Goal: Information Seeking & Learning: Learn about a topic

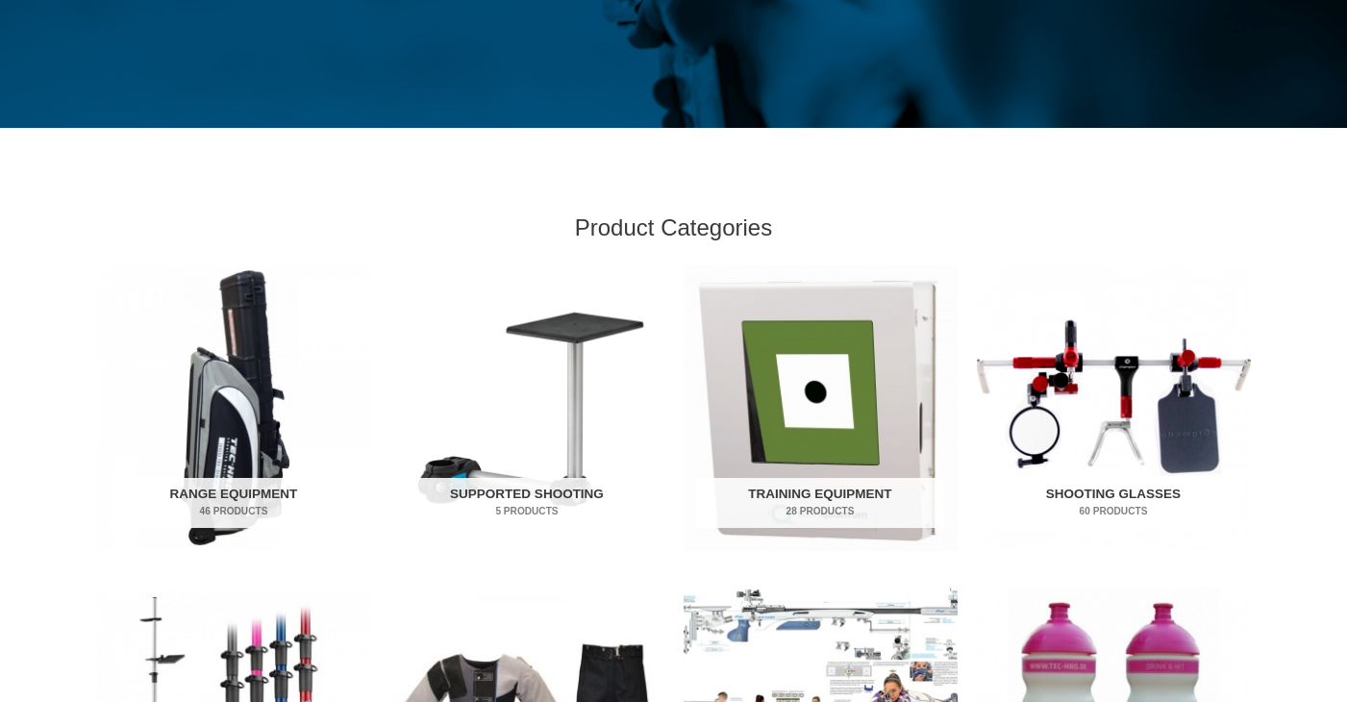
scroll to position [525, 0]
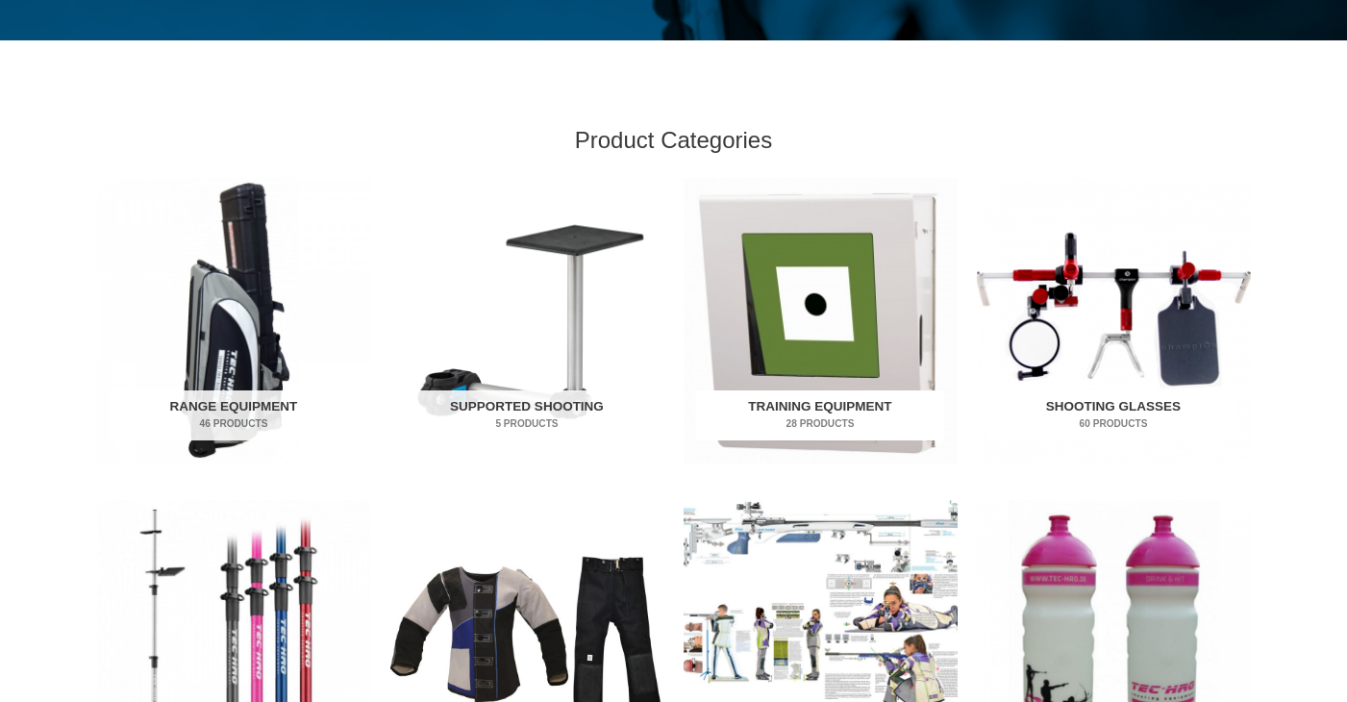
click at [839, 340] on img "Visit product category Training Equipment" at bounding box center [821, 321] width 274 height 286
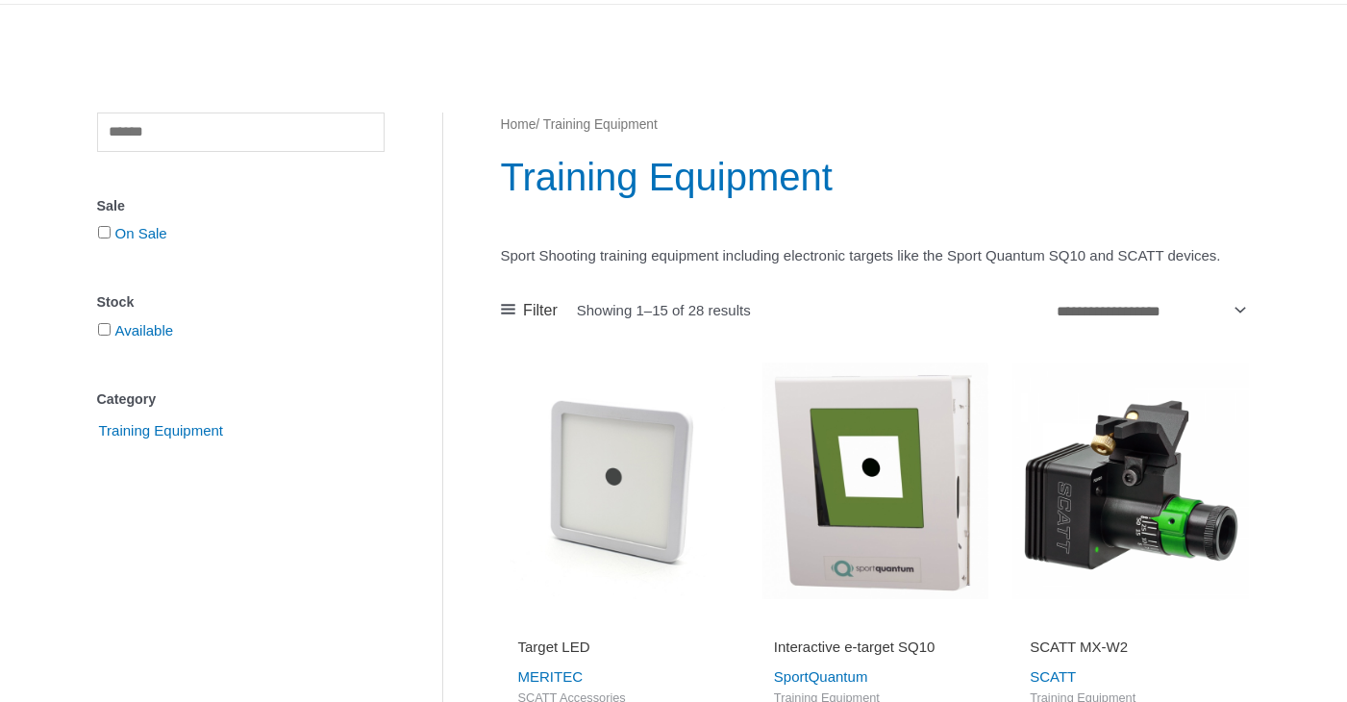
scroll to position [244, 0]
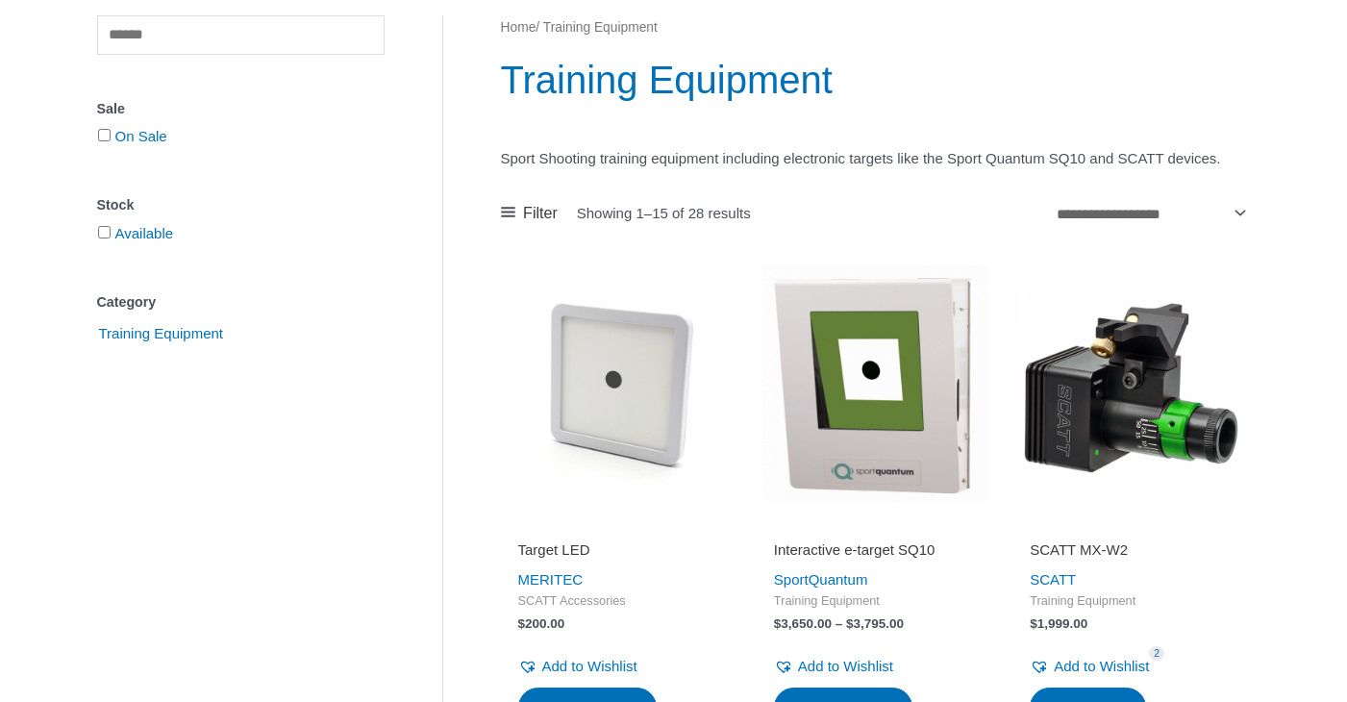
click at [866, 487] on img at bounding box center [875, 383] width 237 height 237
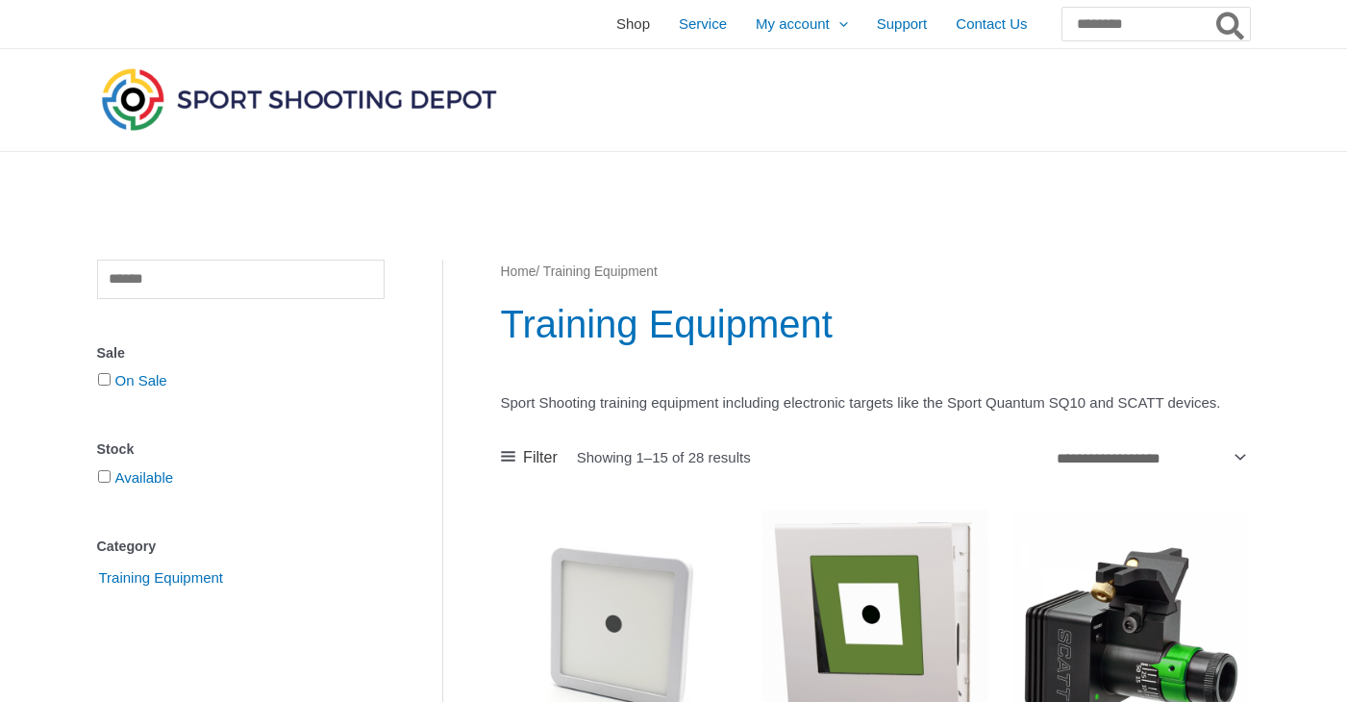
click at [616, 27] on span "Shop" at bounding box center [633, 24] width 34 height 48
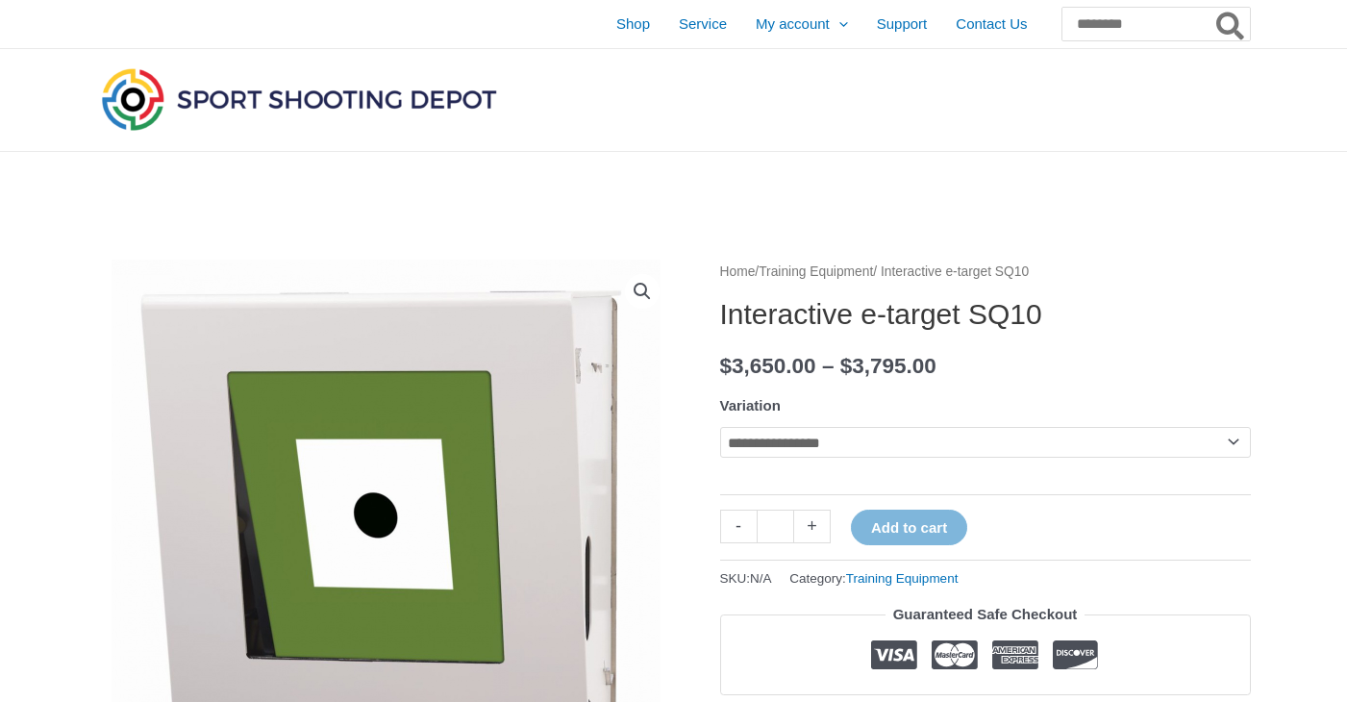
click at [862, 422] on tr "**********" at bounding box center [985, 439] width 531 height 96
click at [857, 458] on select "**********" at bounding box center [985, 442] width 531 height 31
select select "********"
click at [720, 427] on select "**********" at bounding box center [985, 442] width 531 height 31
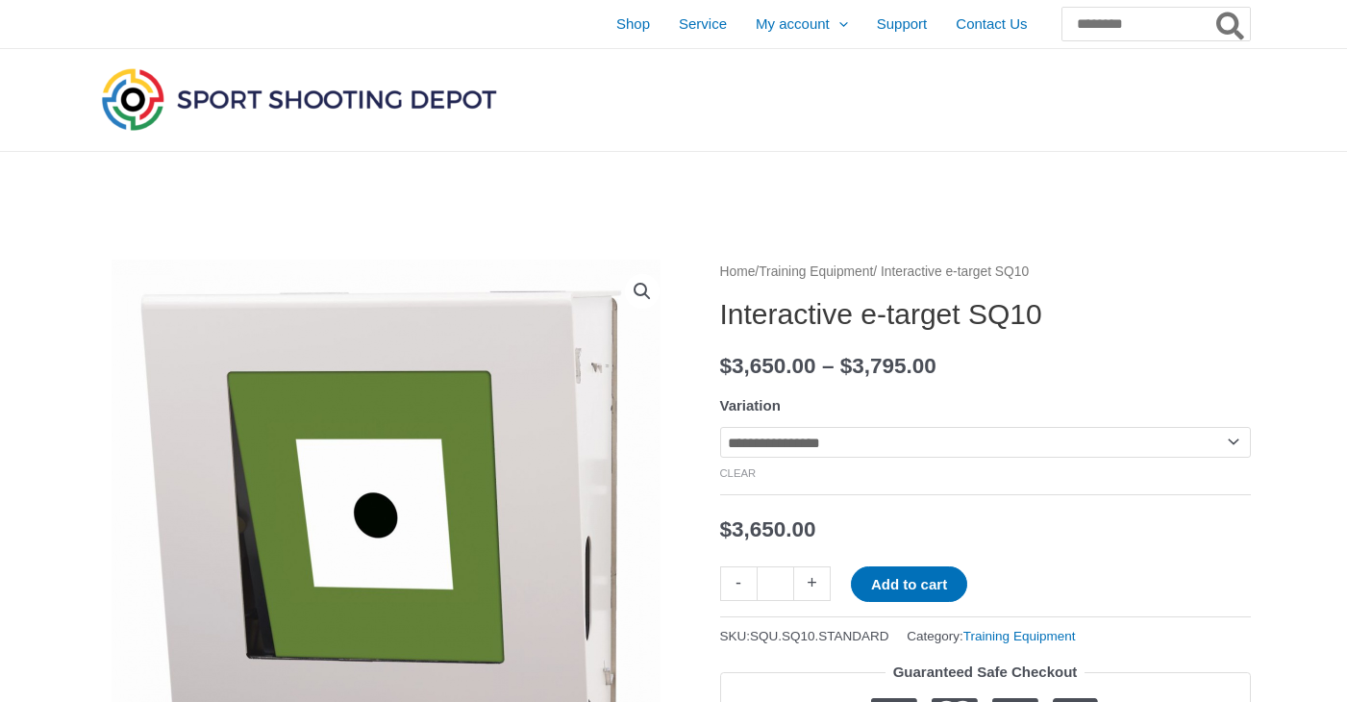
click at [787, 367] on bdi "$ 3,650.00" at bounding box center [768, 366] width 96 height 24
drag, startPoint x: 799, startPoint y: 367, endPoint x: 733, endPoint y: 362, distance: 66.5
click at [733, 362] on bdi "$ 3,650.00" at bounding box center [768, 366] width 96 height 24
copy bdi "3,650"
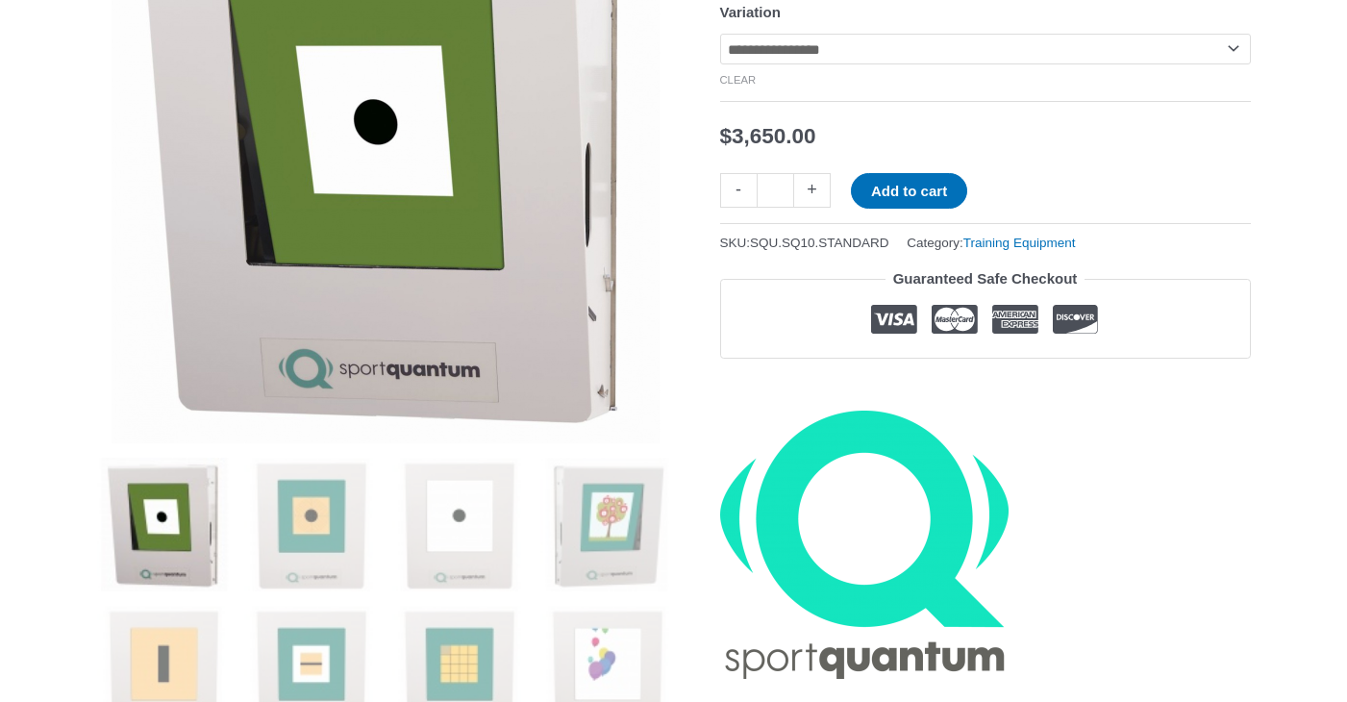
scroll to position [324, 0]
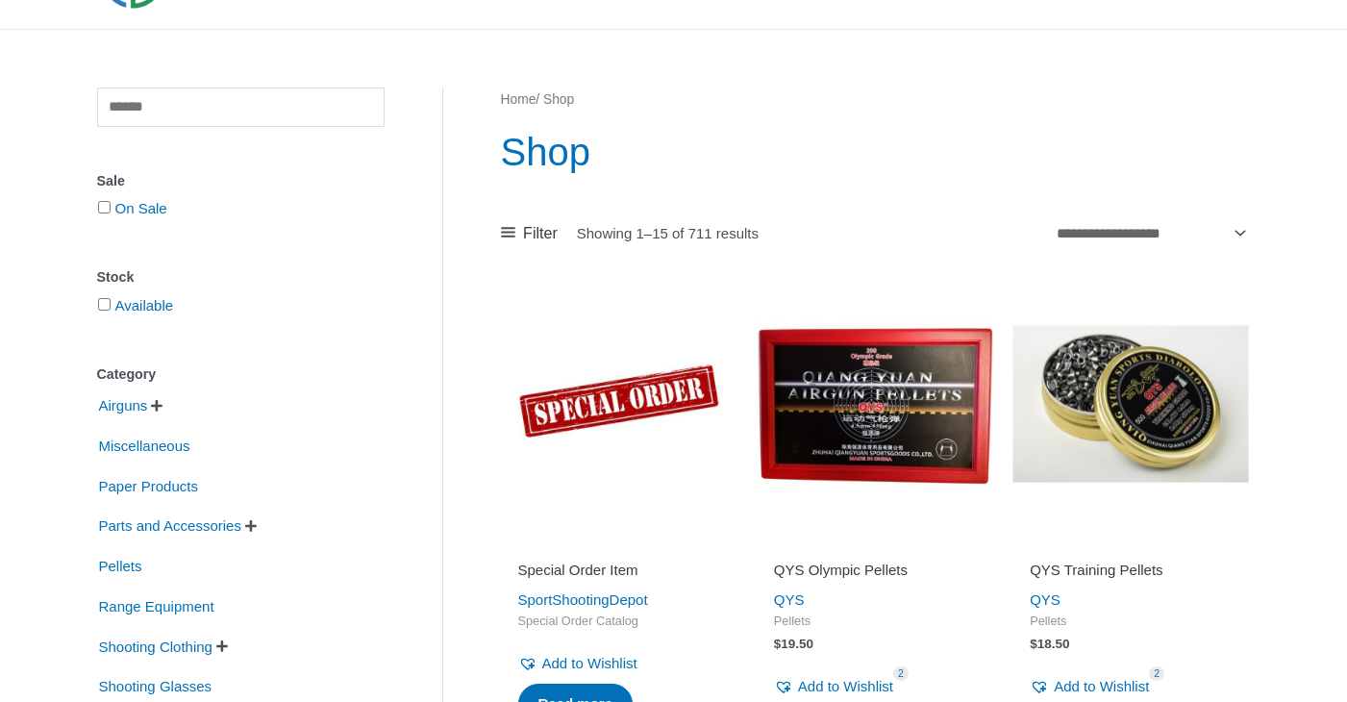
scroll to position [123, 0]
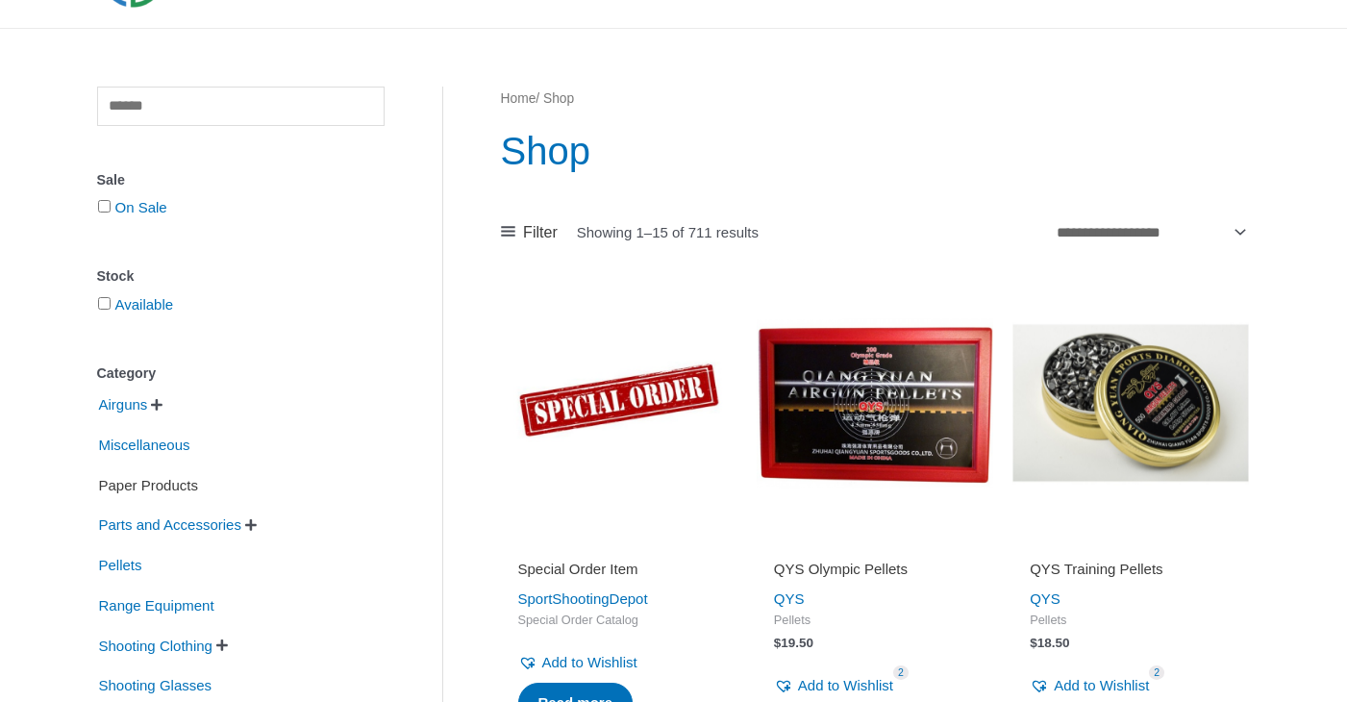
click at [178, 487] on span "Paper Products" at bounding box center [148, 485] width 103 height 33
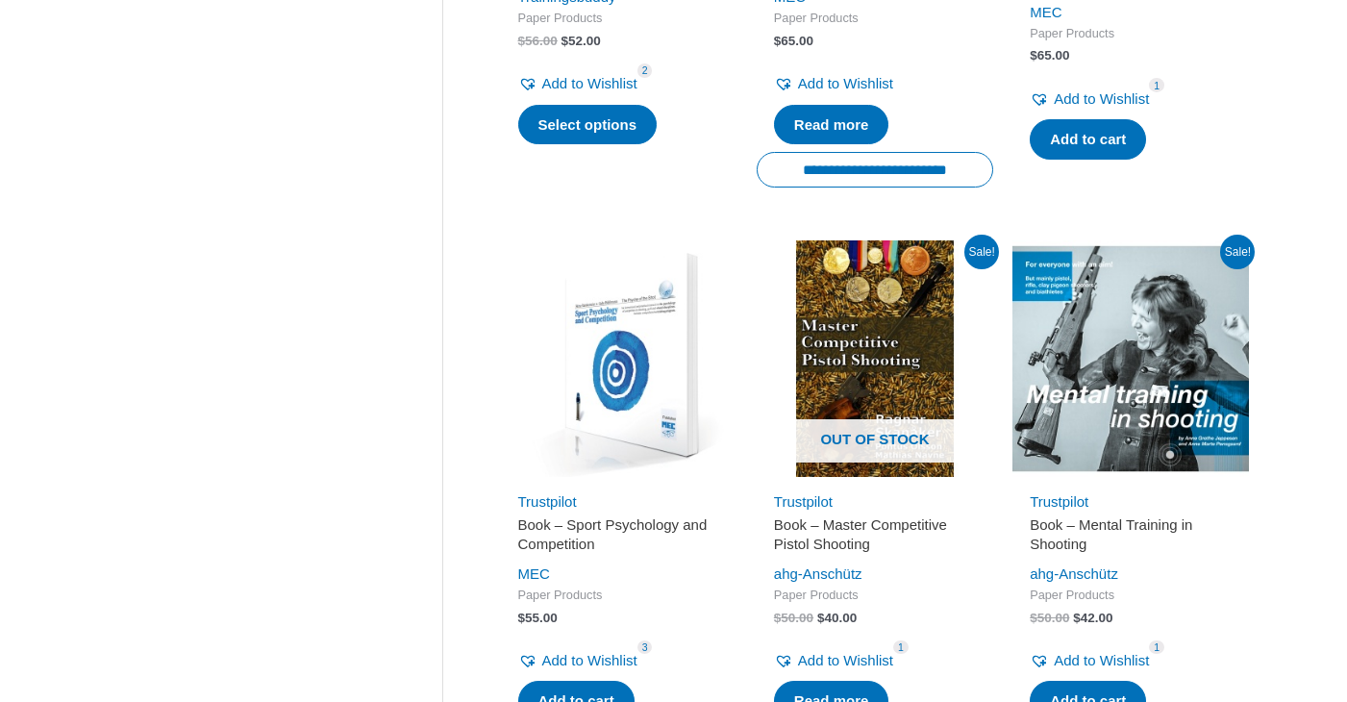
scroll to position [1263, 0]
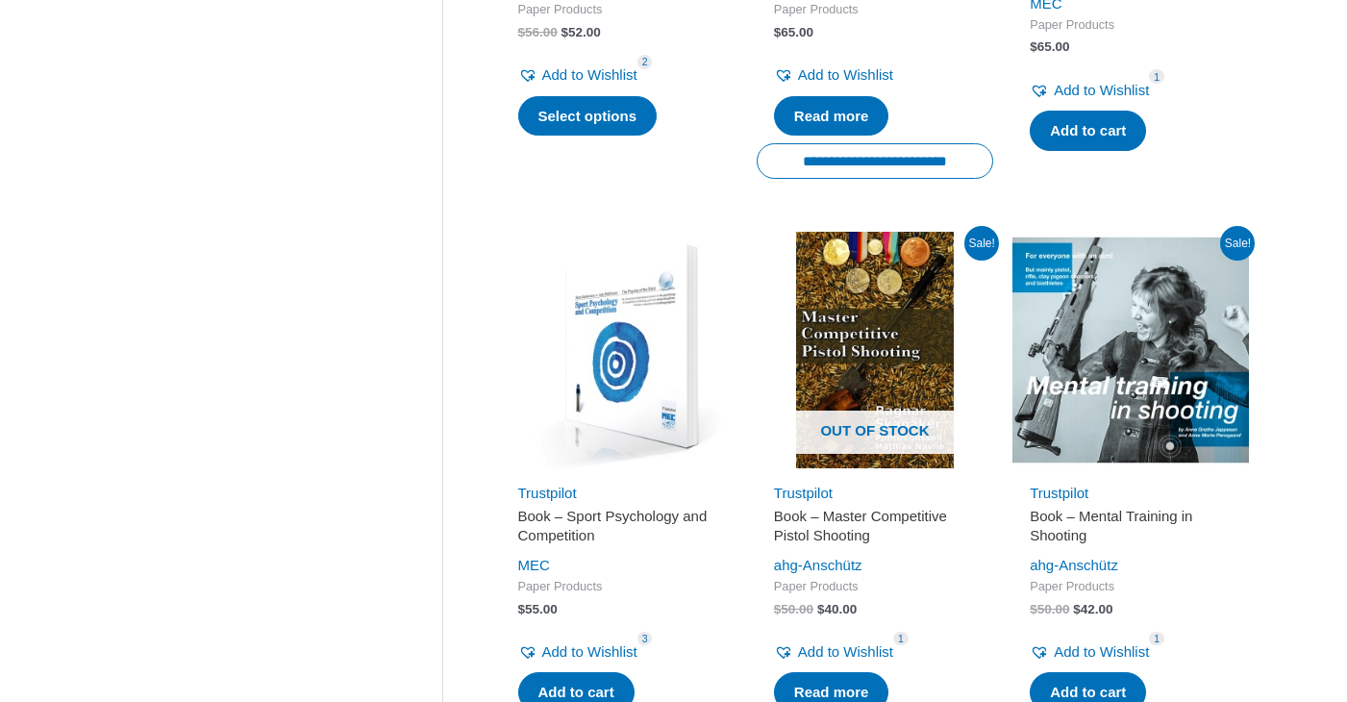
click at [850, 530] on h2 "Book – Master Competitive Pistol Shooting" at bounding box center [875, 525] width 202 height 37
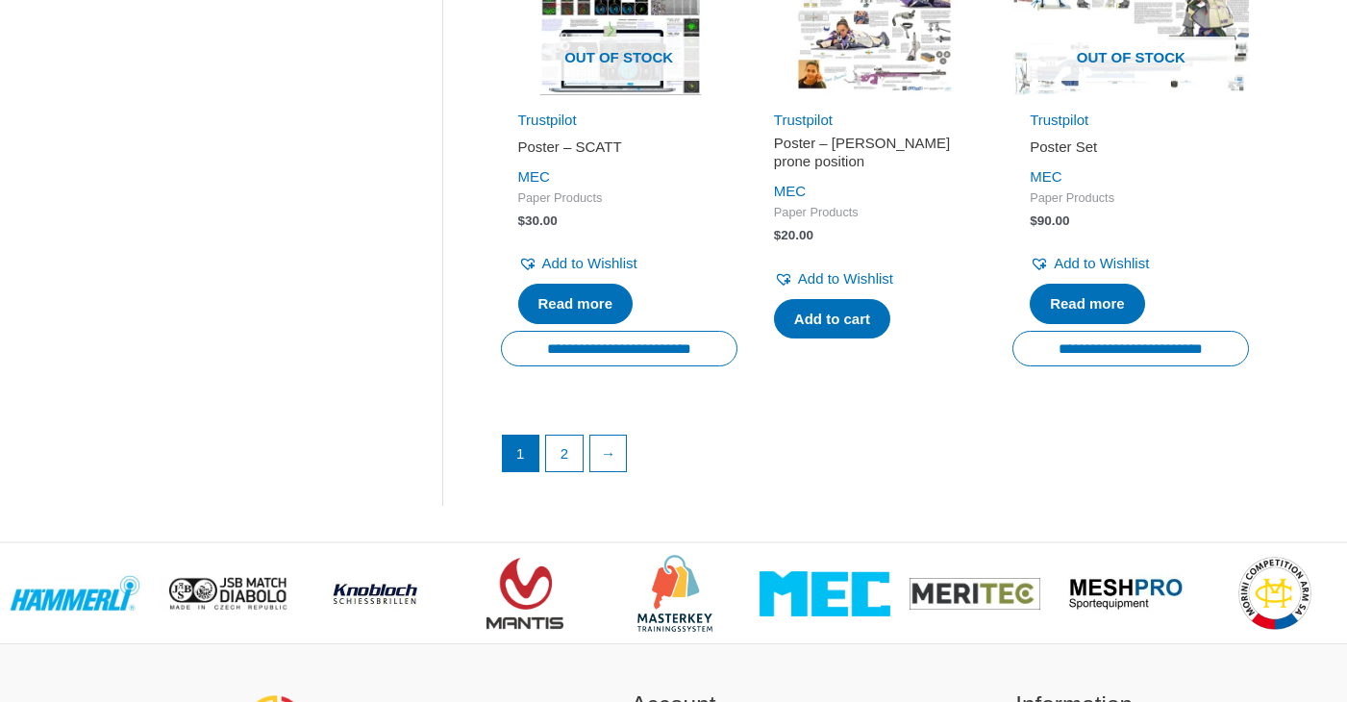
scroll to position [2779, 0]
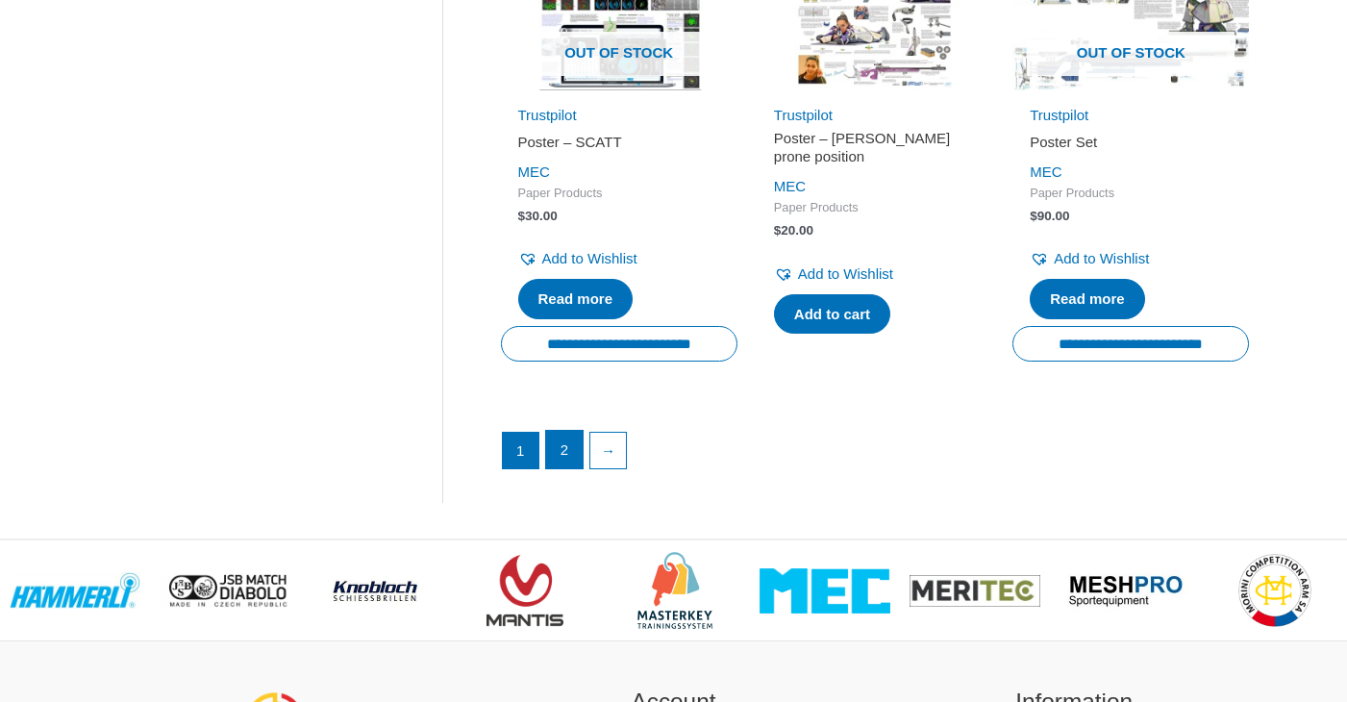
click at [568, 463] on link "2" at bounding box center [564, 450] width 37 height 38
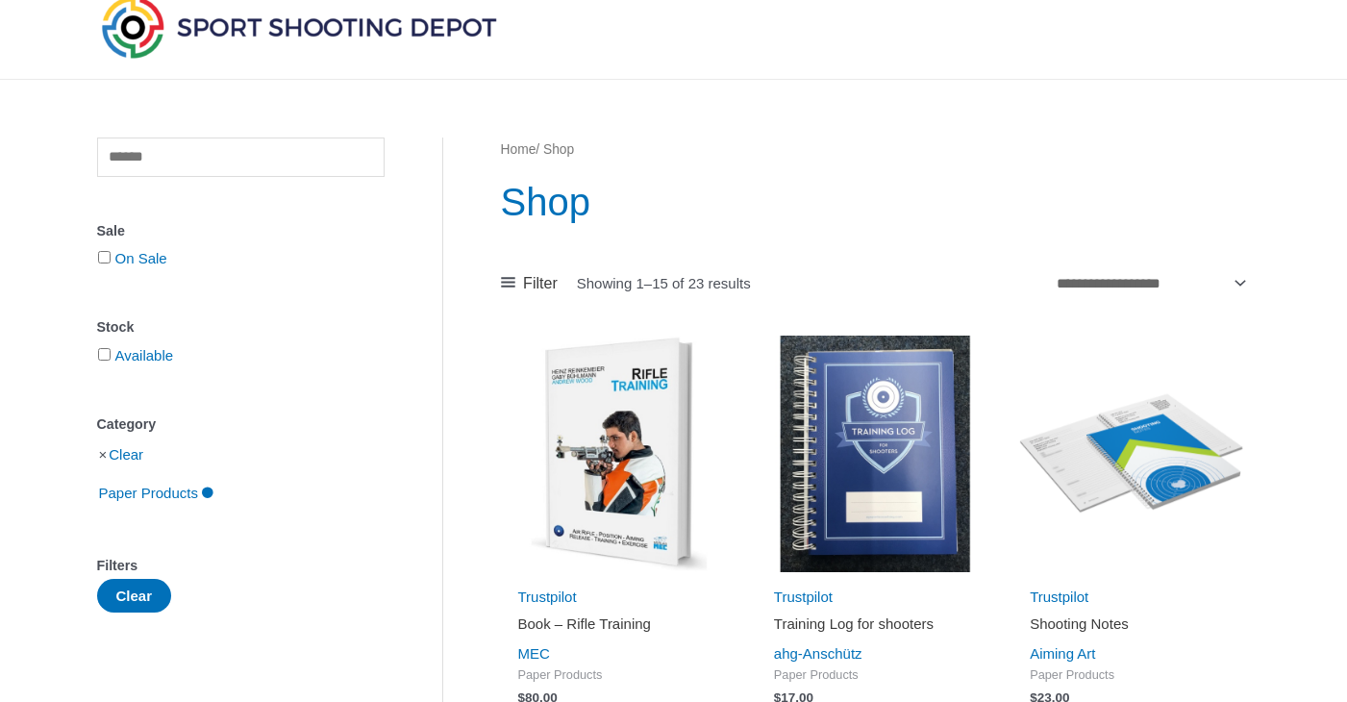
scroll to position [0, 0]
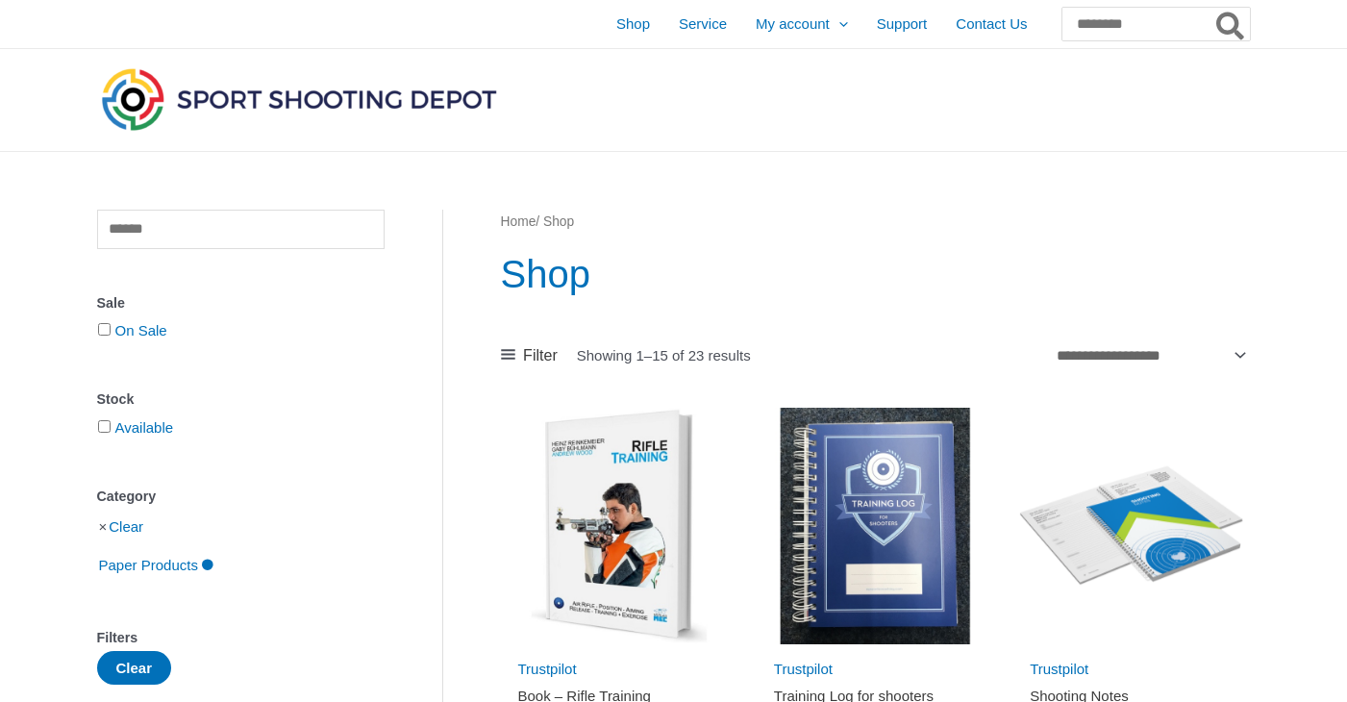
click at [363, 87] on img at bounding box center [299, 98] width 404 height 71
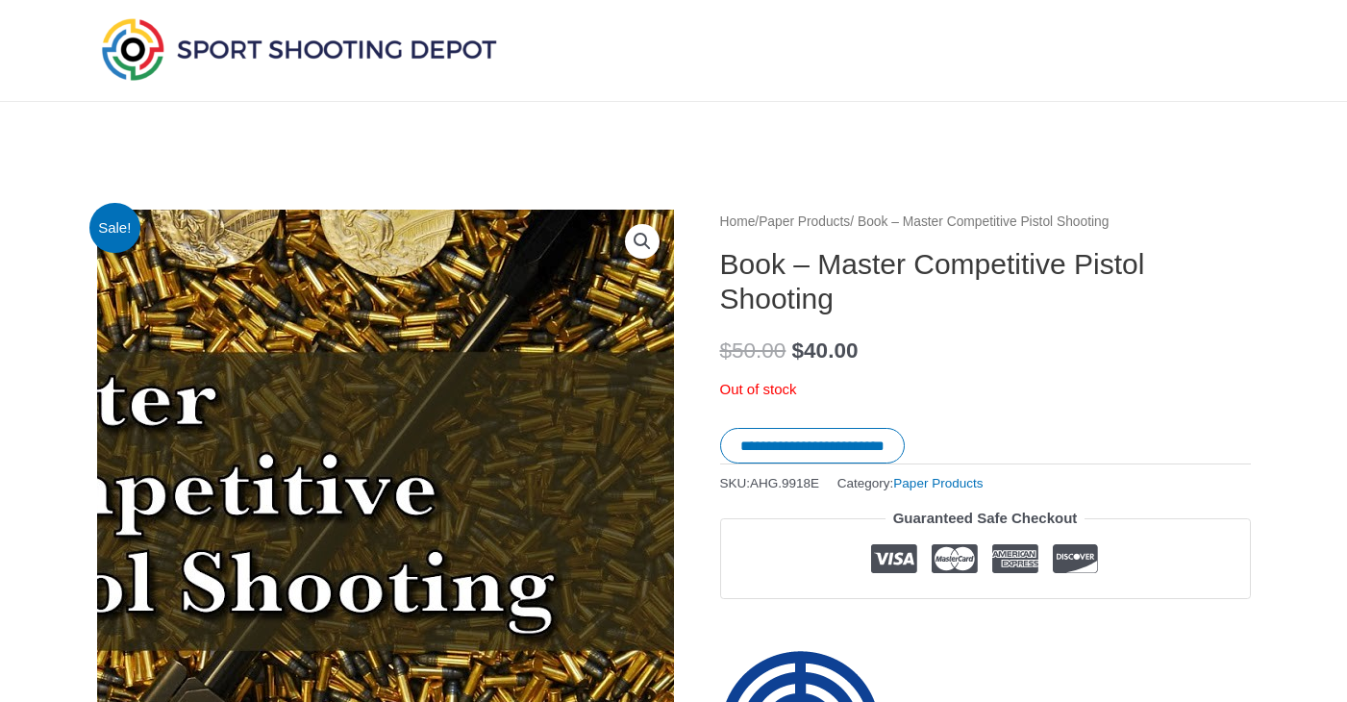
scroll to position [49, 0]
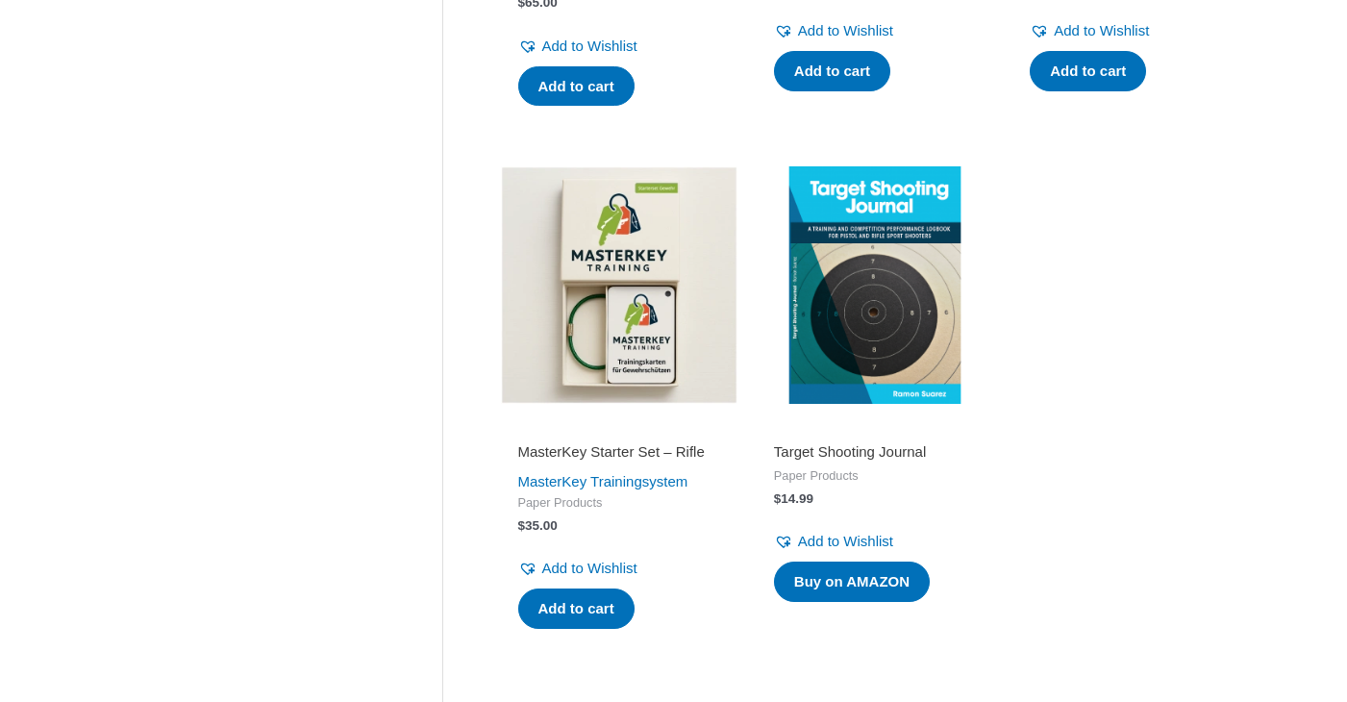
scroll to position [1358, 0]
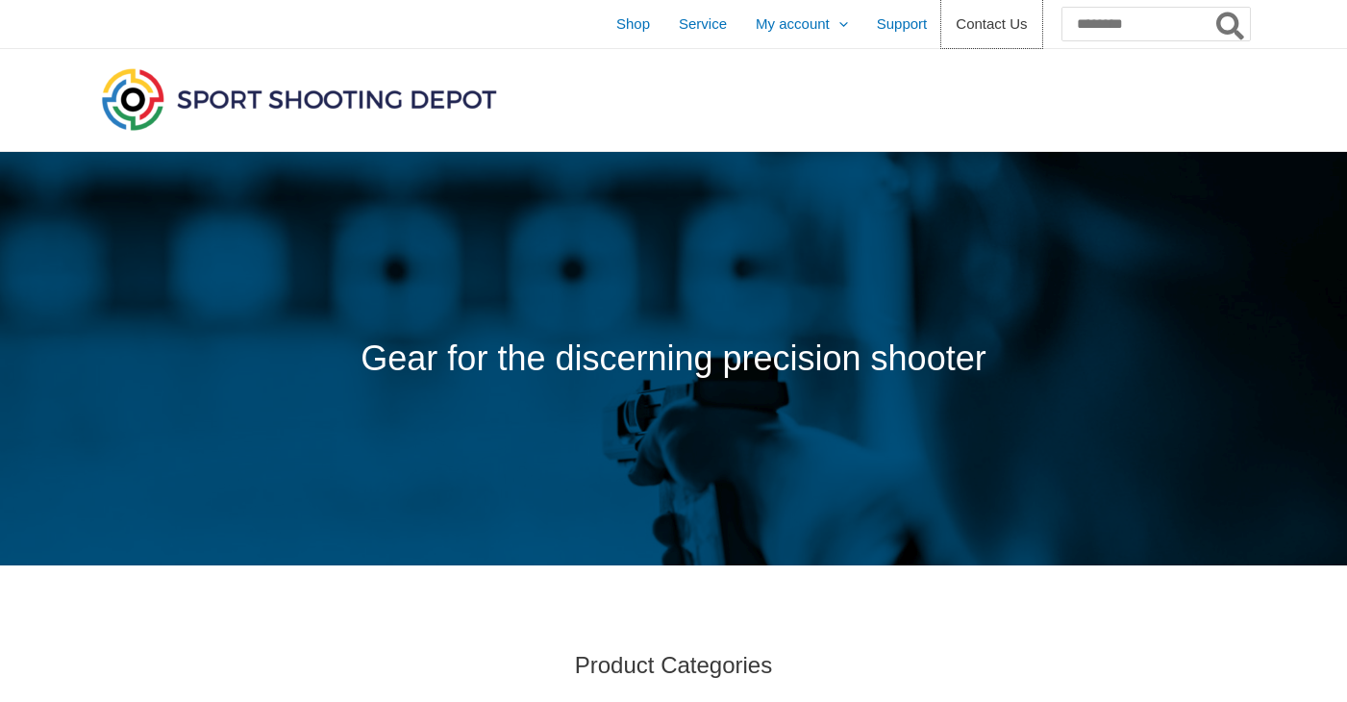
click at [956, 25] on span "Contact Us" at bounding box center [991, 24] width 71 height 48
click at [425, 96] on img at bounding box center [299, 98] width 404 height 71
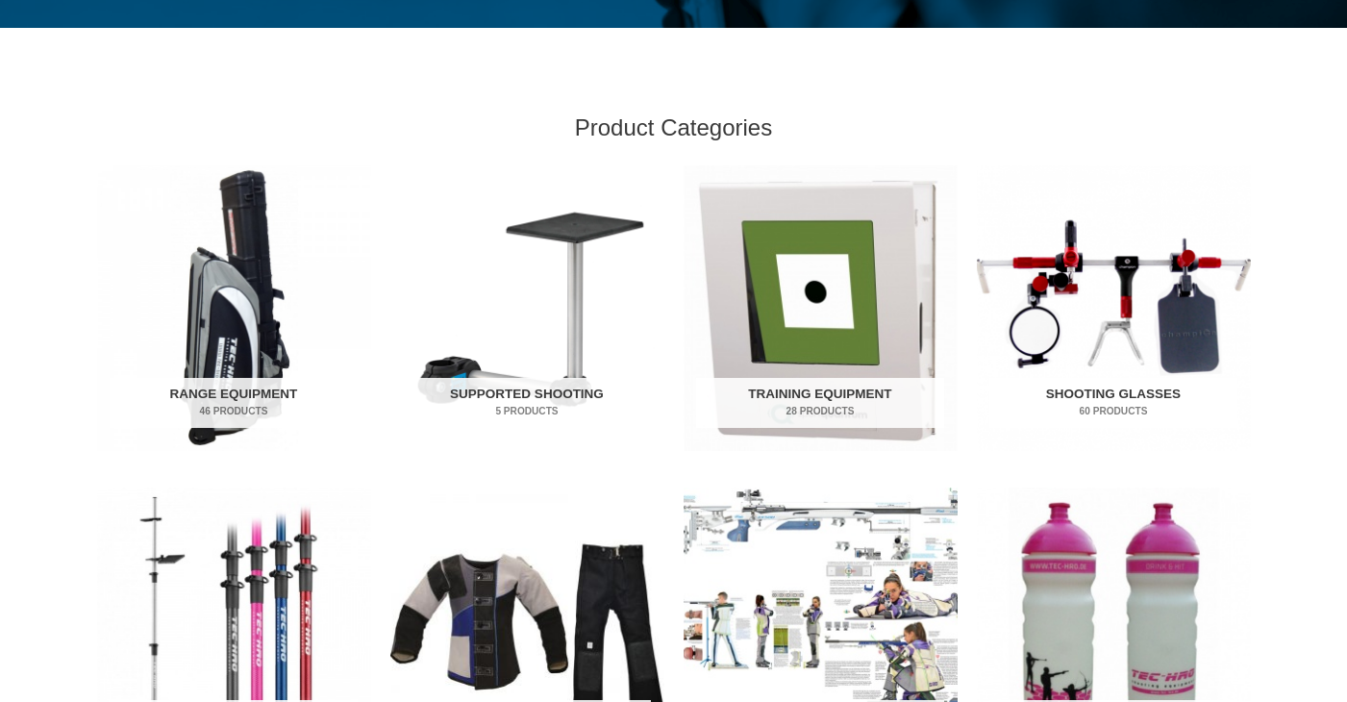
scroll to position [644, 0]
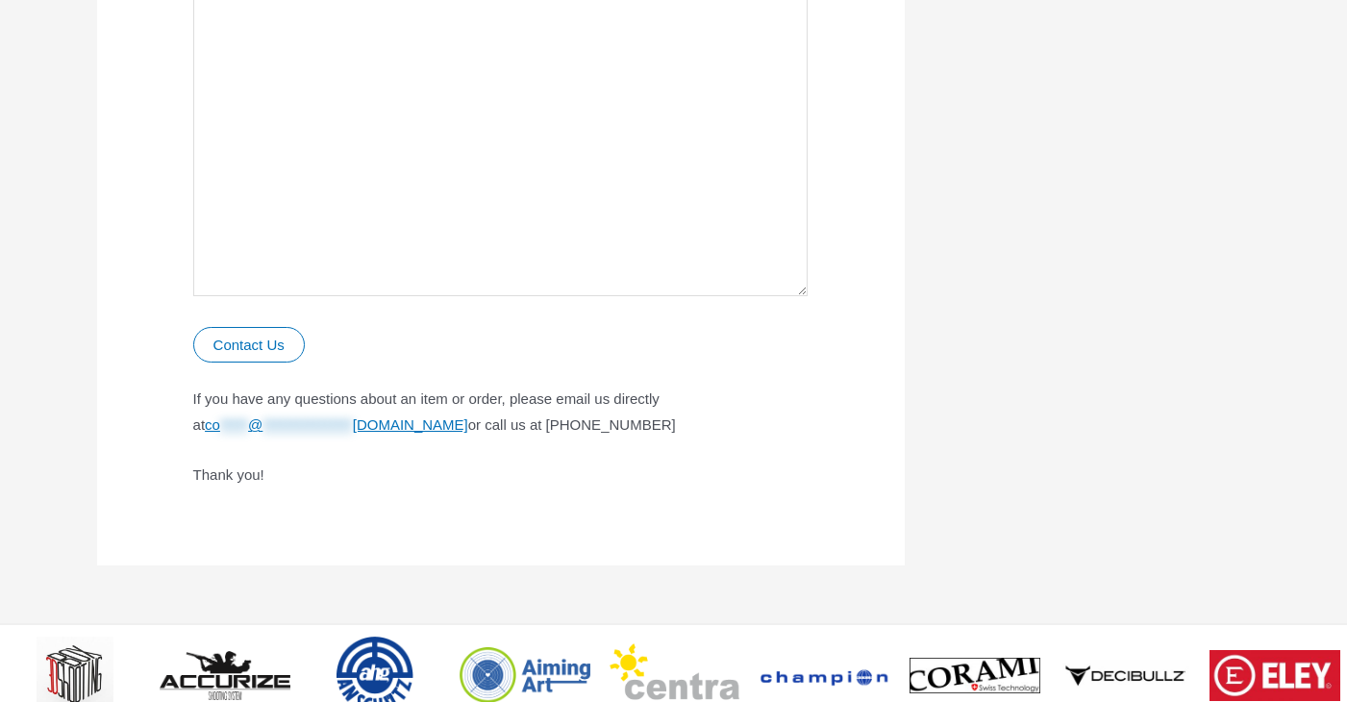
scroll to position [1237, 0]
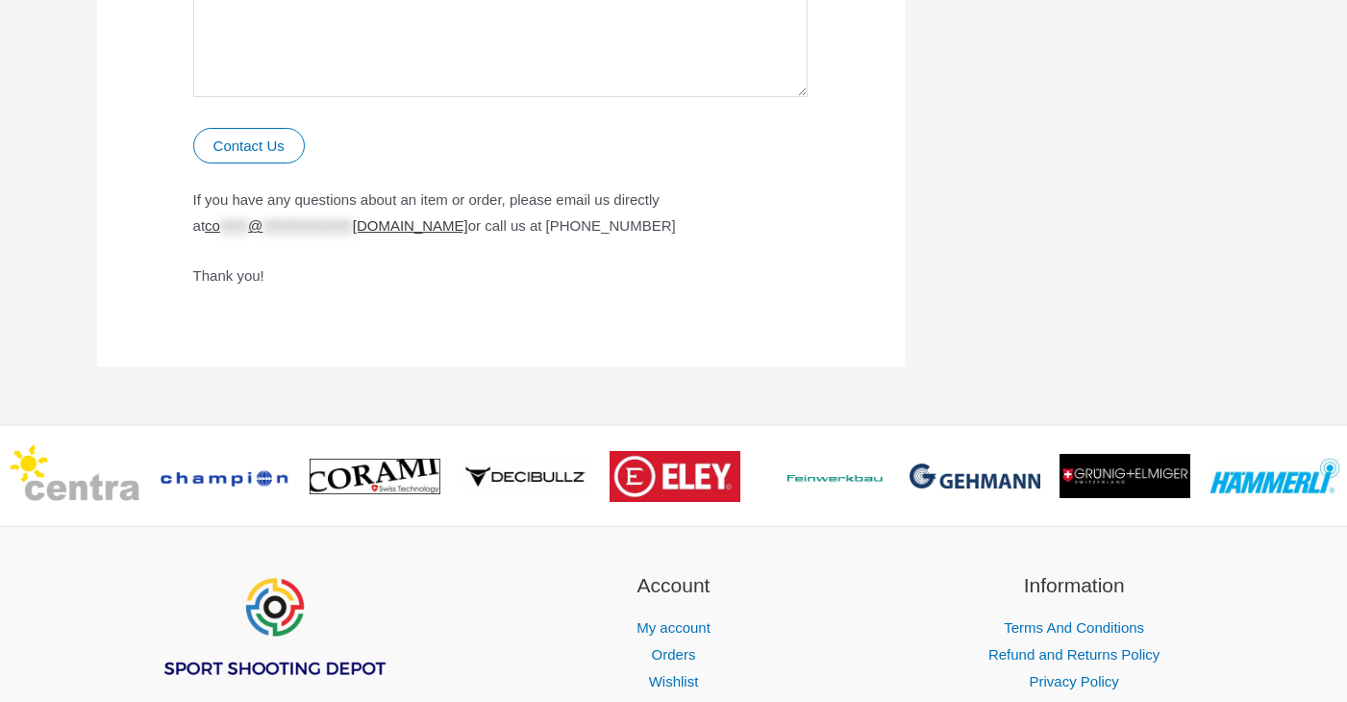
click at [352, 231] on span "**********" at bounding box center [306, 225] width 89 height 16
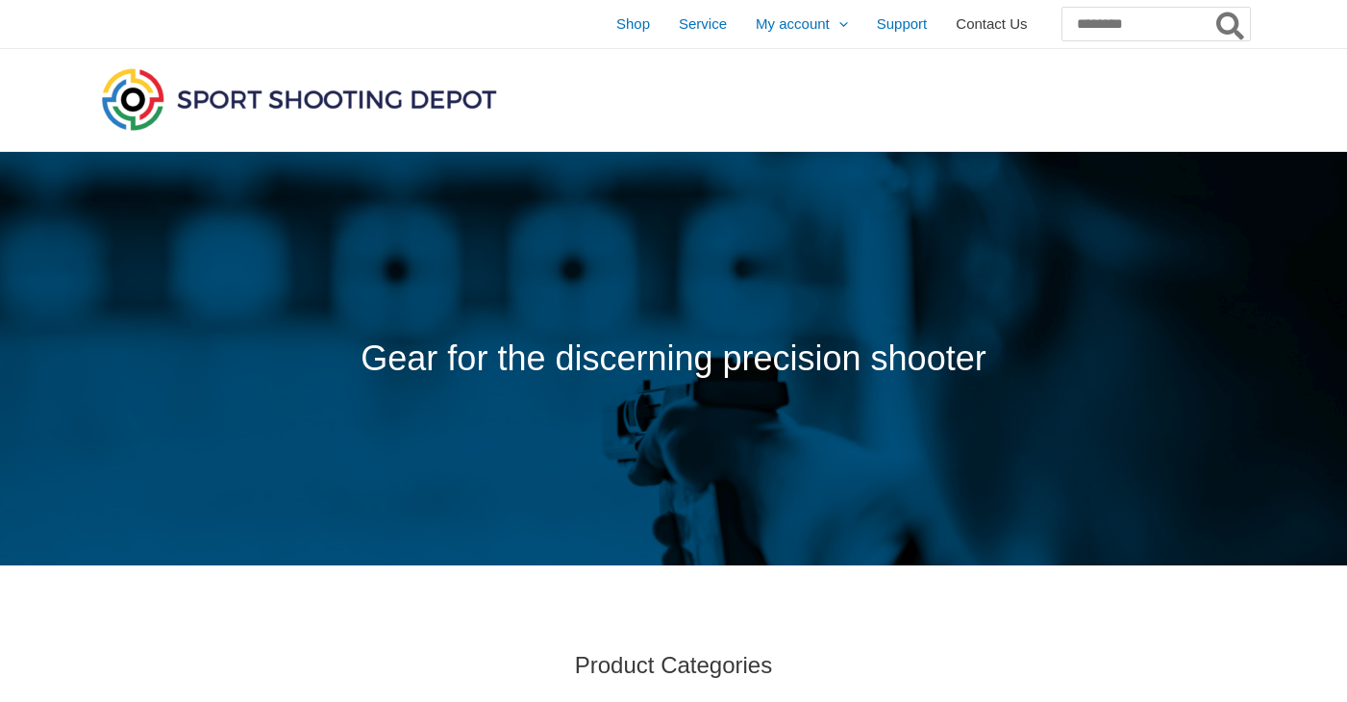
click at [983, 20] on span "Contact Us" at bounding box center [991, 24] width 71 height 48
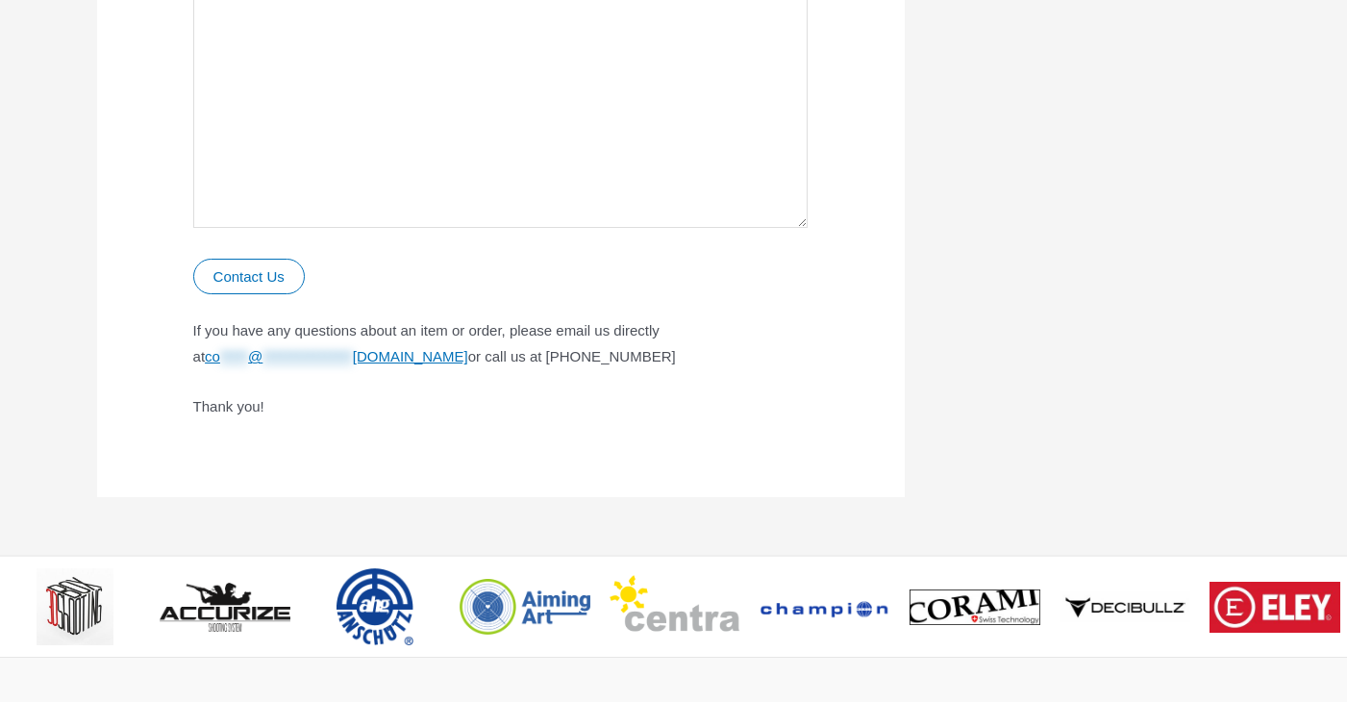
scroll to position [1427, 0]
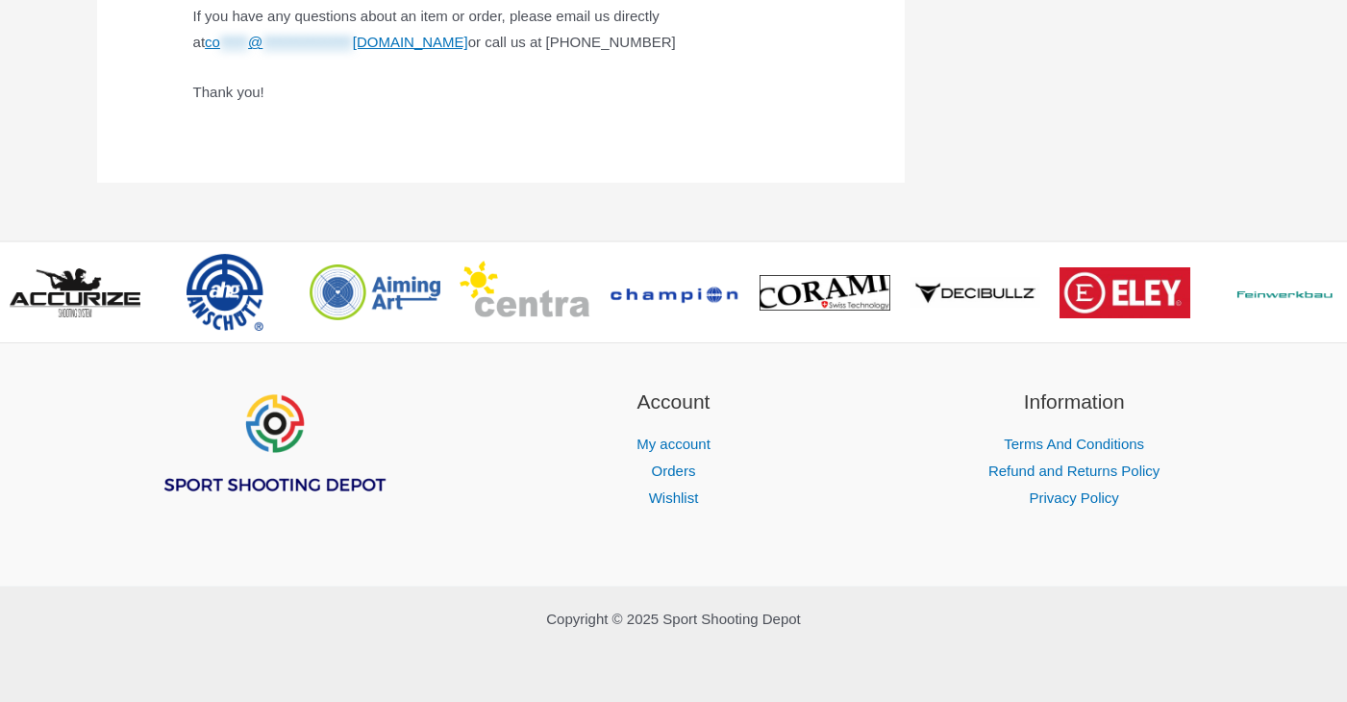
click at [670, 432] on li "My account" at bounding box center [673, 444] width 353 height 27
click at [701, 447] on link "My account" at bounding box center [673, 444] width 74 height 16
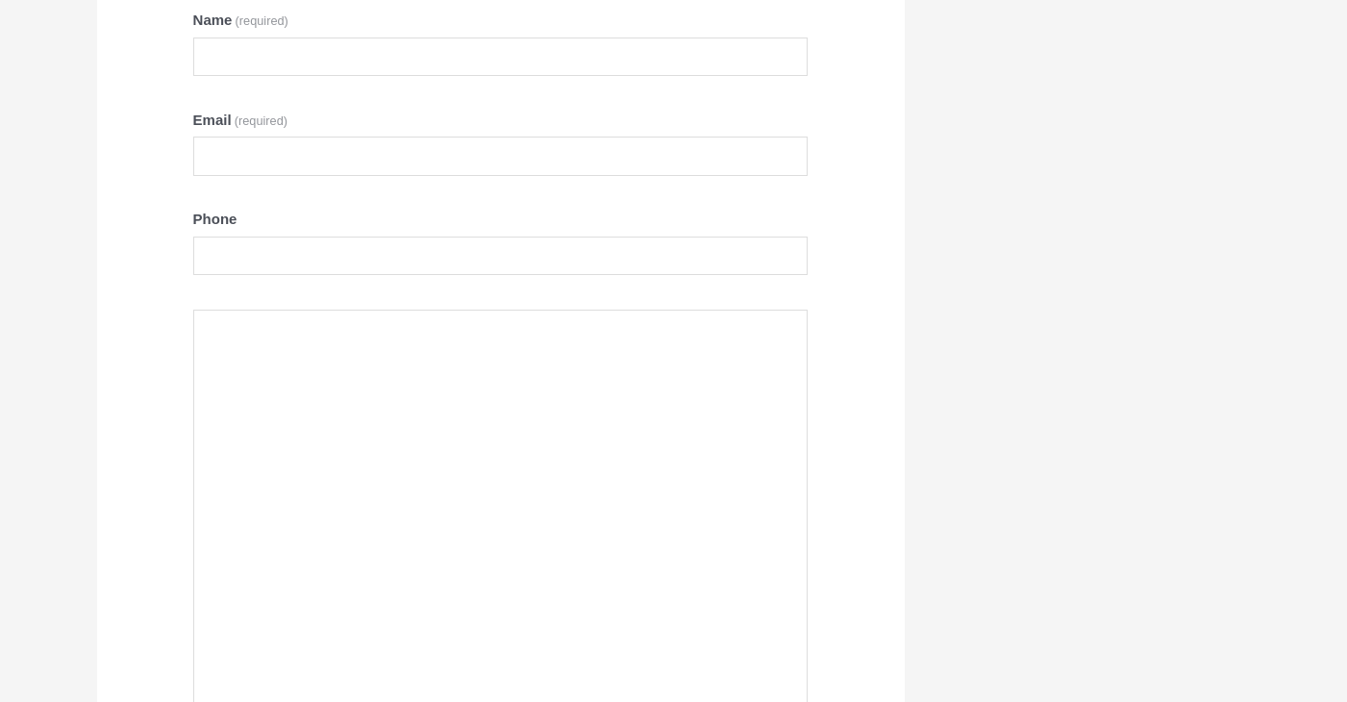
scroll to position [0, 0]
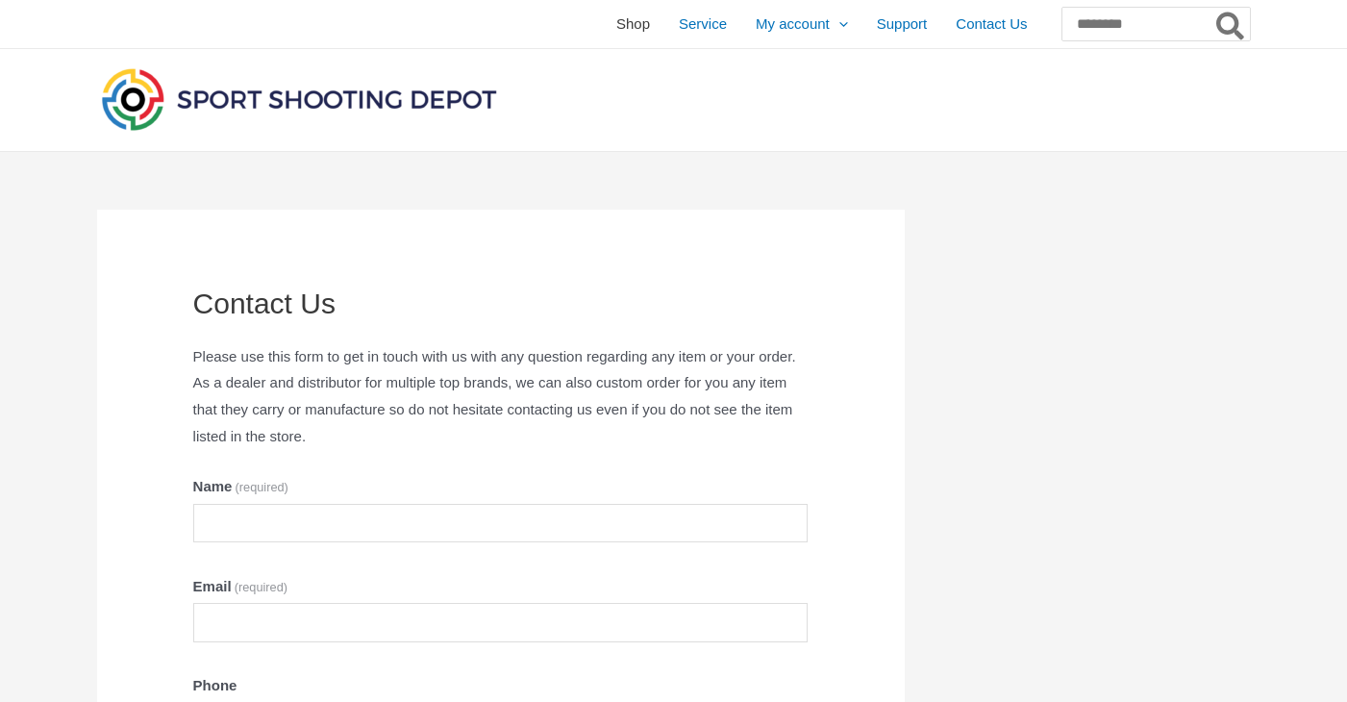
click at [616, 21] on span "Shop" at bounding box center [633, 24] width 34 height 48
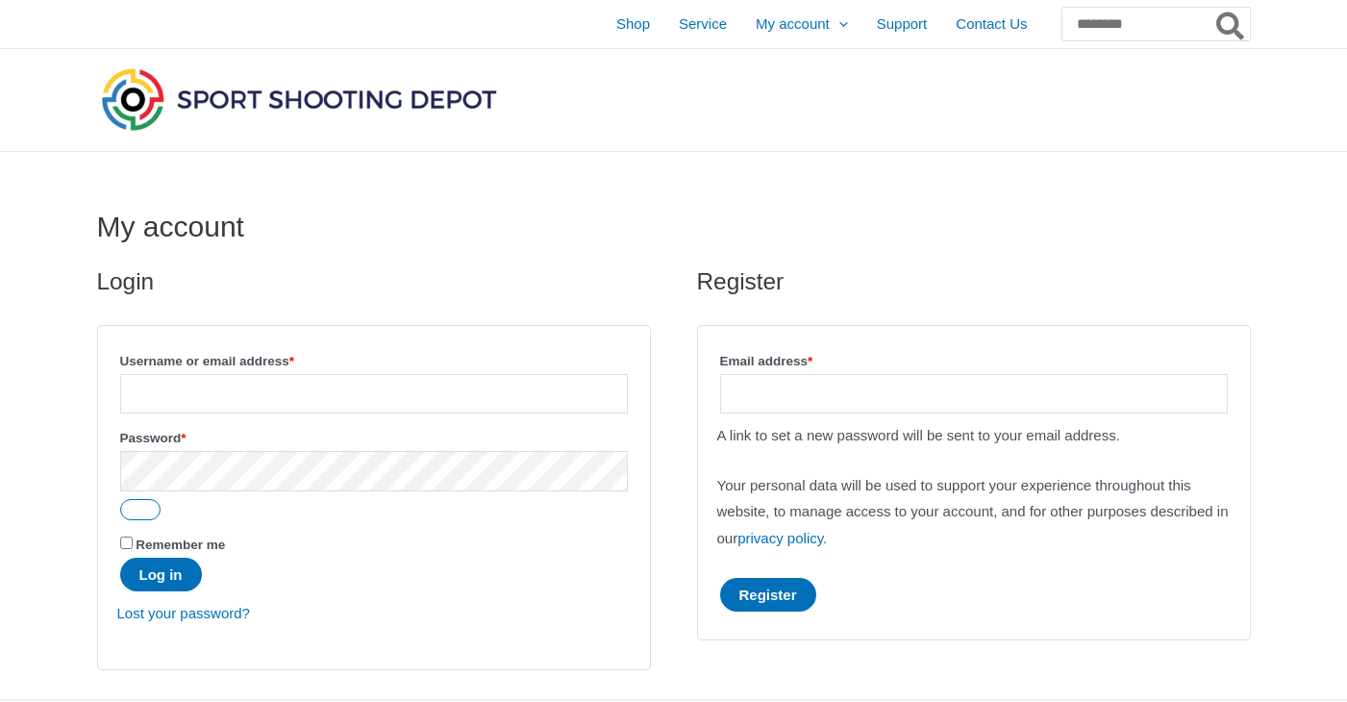
scroll to position [11, 0]
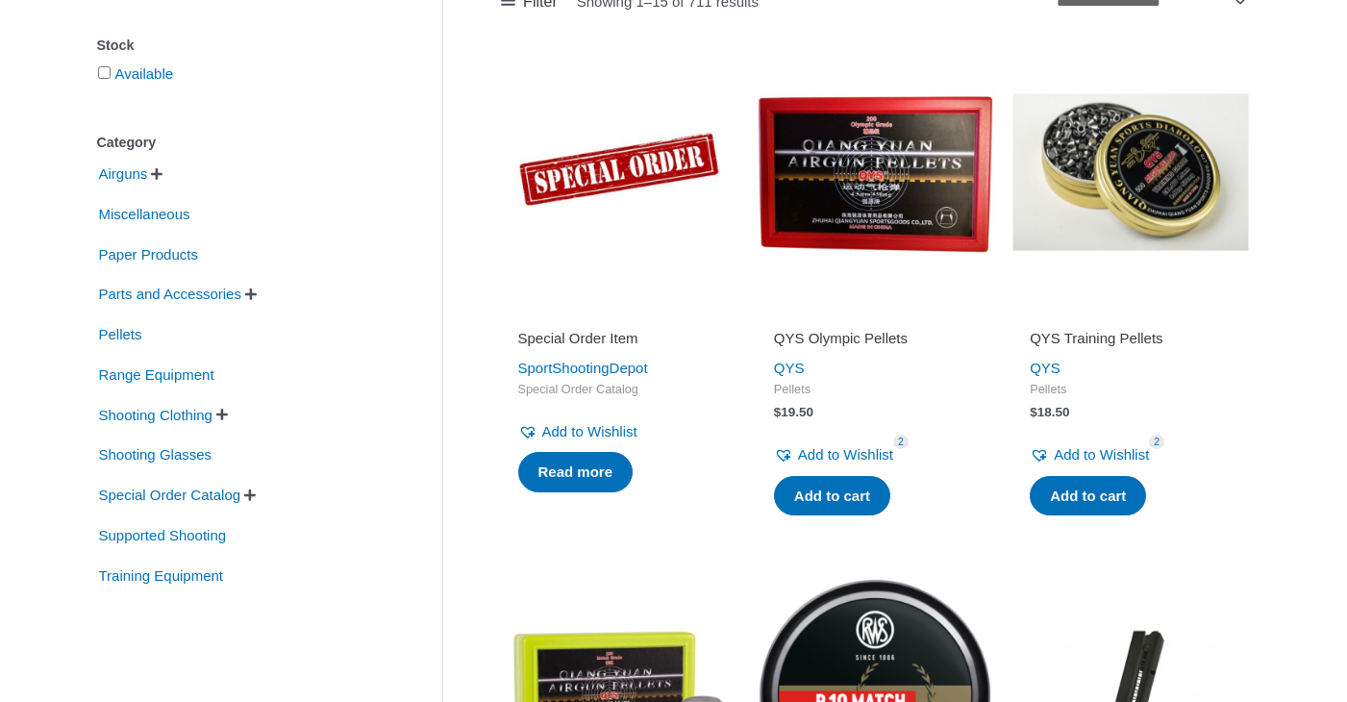
scroll to position [355, 0]
